Goal: Find specific page/section: Find specific page/section

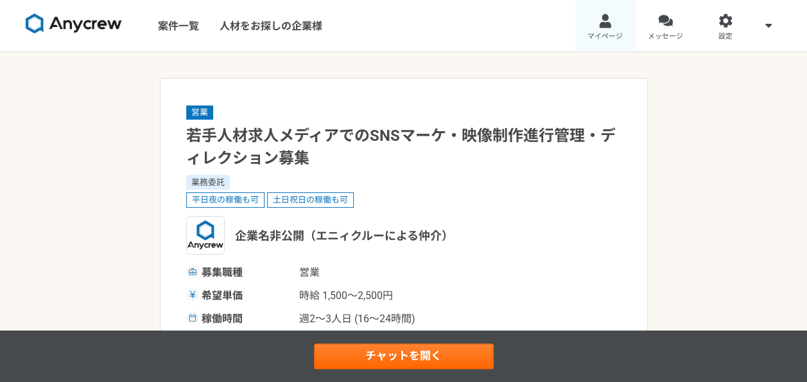
click at [610, 21] on div at bounding box center [605, 20] width 15 height 15
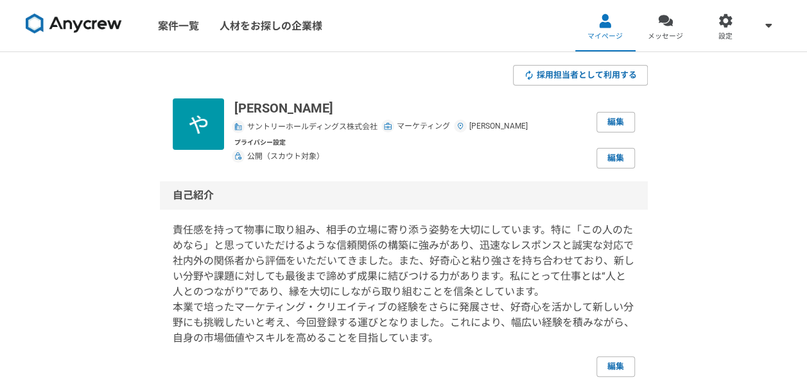
click at [109, 31] on img at bounding box center [74, 23] width 96 height 21
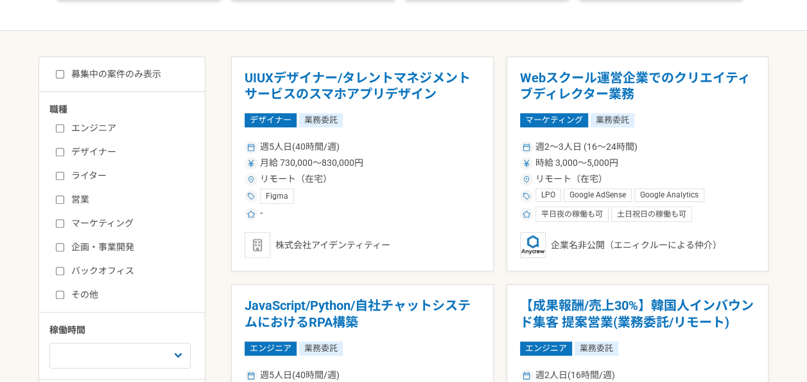
scroll to position [213, 0]
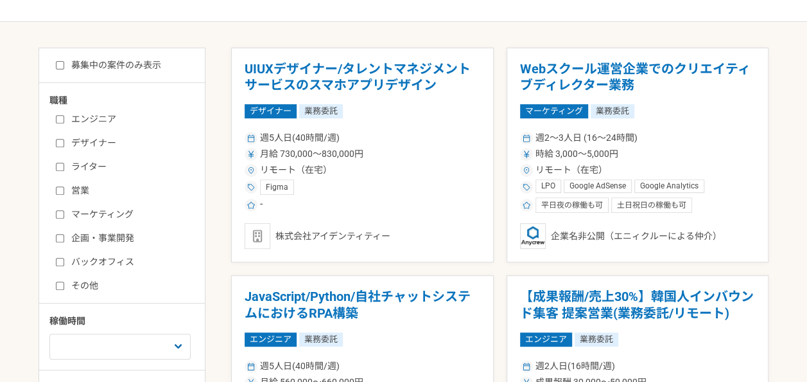
click at [92, 60] on label "募集中の案件のみ表示" at bounding box center [108, 64] width 105 height 13
click at [64, 61] on input "募集中の案件のみ表示" at bounding box center [60, 65] width 8 height 8
checkbox input "true"
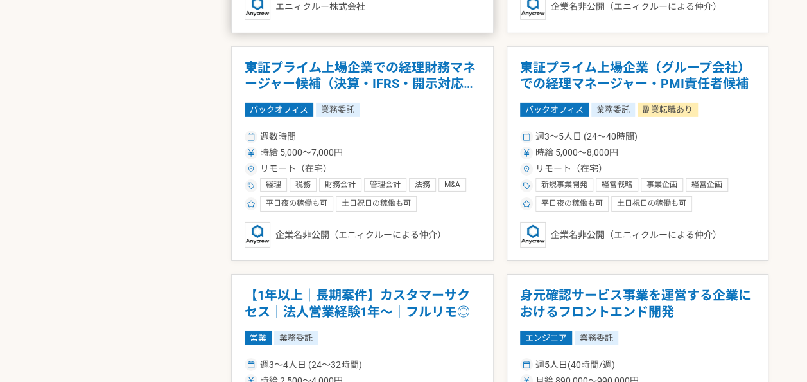
scroll to position [2223, 0]
